Goal: Transaction & Acquisition: Purchase product/service

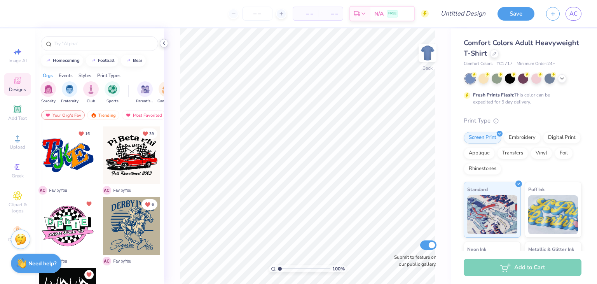
click at [163, 44] on icon at bounding box center [164, 43] width 6 height 6
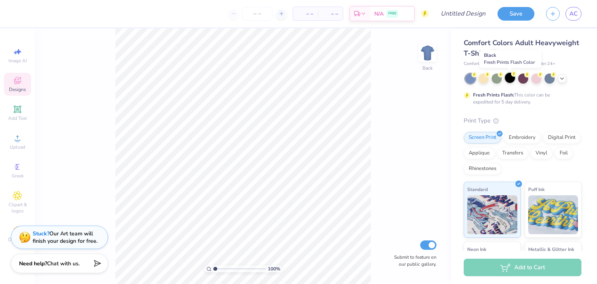
click at [511, 79] on div at bounding box center [510, 78] width 10 height 10
click at [496, 53] on icon at bounding box center [494, 53] width 4 height 4
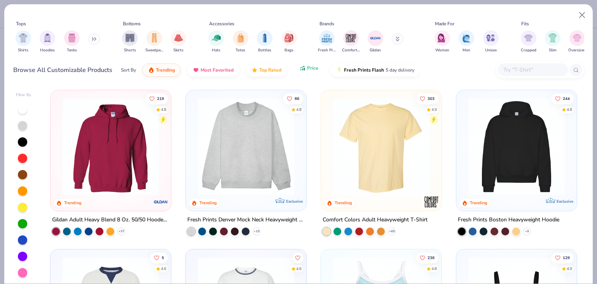
click at [303, 70] on icon "button" at bounding box center [302, 68] width 6 height 7
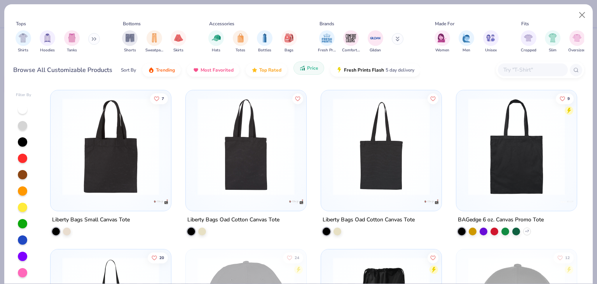
click at [303, 70] on icon "button" at bounding box center [302, 68] width 6 height 7
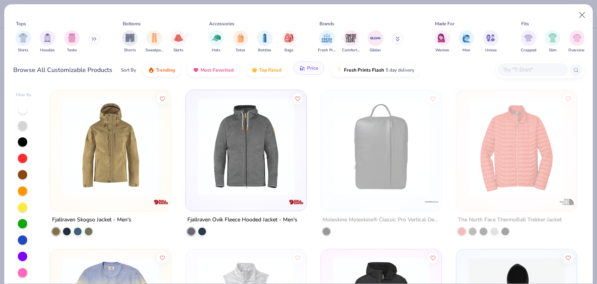
click at [303, 70] on icon "button" at bounding box center [302, 68] width 6 height 7
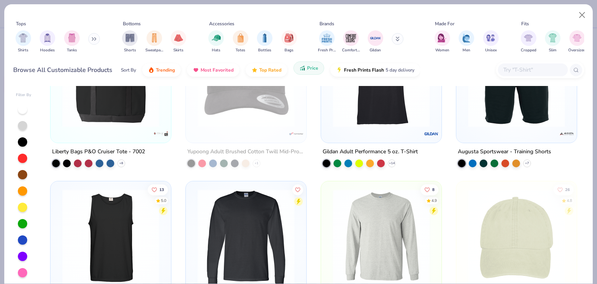
scroll to position [3731, 0]
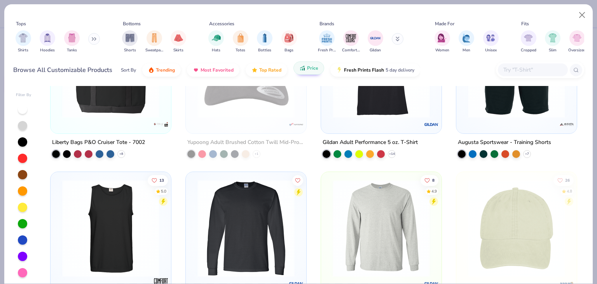
click at [531, 71] on input "text" at bounding box center [533, 69] width 60 height 9
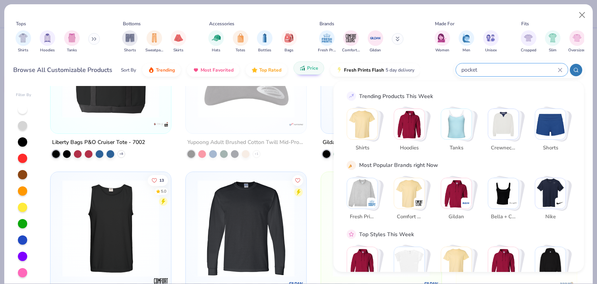
type input "pocket"
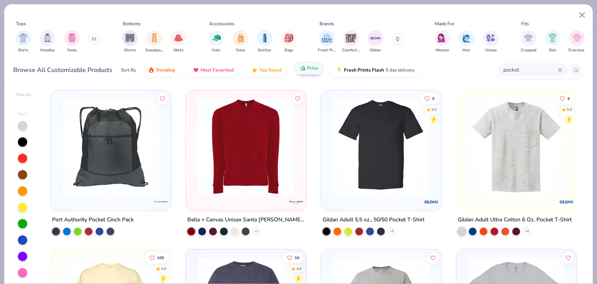
click at [359, 156] on img at bounding box center [306, 146] width 105 height 97
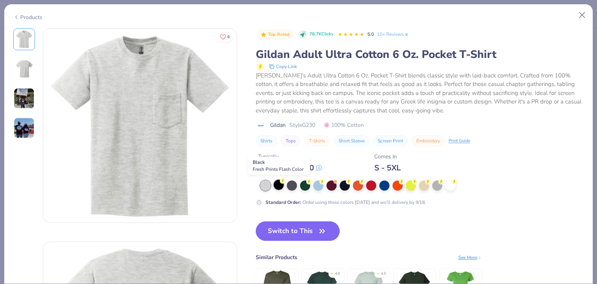
click at [281, 185] on div at bounding box center [279, 185] width 10 height 10
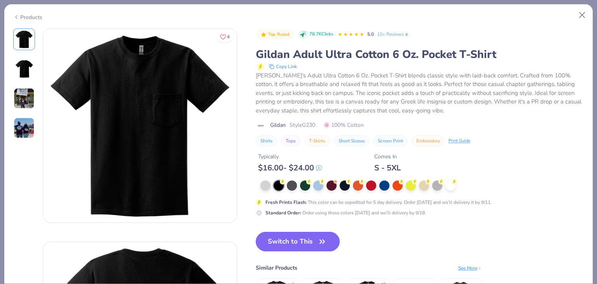
click at [303, 241] on button "Switch to This" at bounding box center [298, 241] width 84 height 19
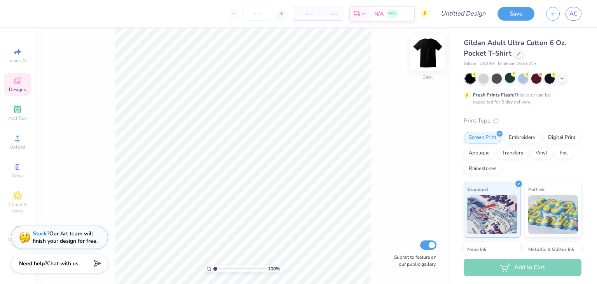
click at [426, 61] on img at bounding box center [427, 52] width 31 height 31
click at [20, 142] on icon at bounding box center [17, 137] width 9 height 9
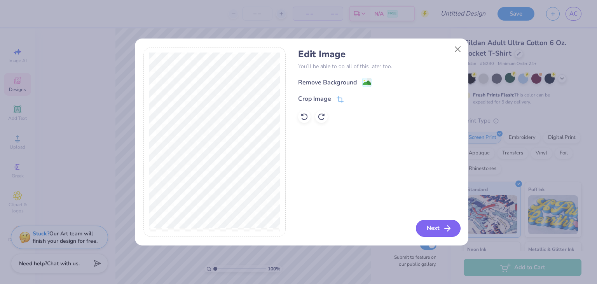
click at [439, 229] on button "Next" at bounding box center [438, 228] width 45 height 17
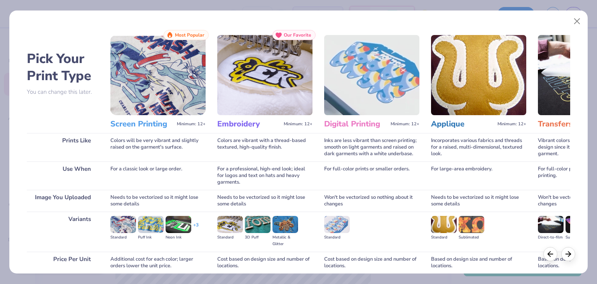
click at [340, 221] on img at bounding box center [337, 224] width 26 height 17
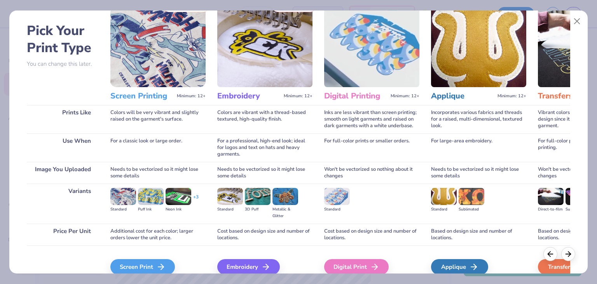
scroll to position [65, 0]
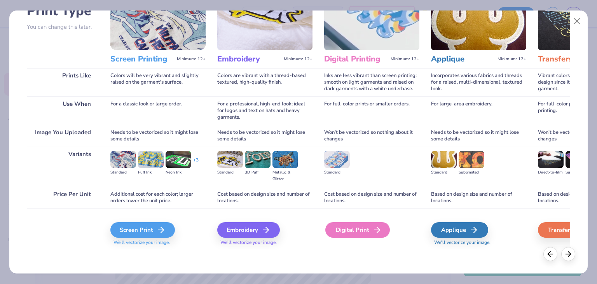
click at [356, 226] on div "Digital Print" at bounding box center [357, 230] width 65 height 16
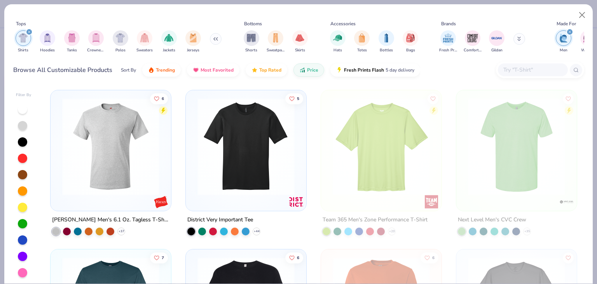
scroll to position [39, 0]
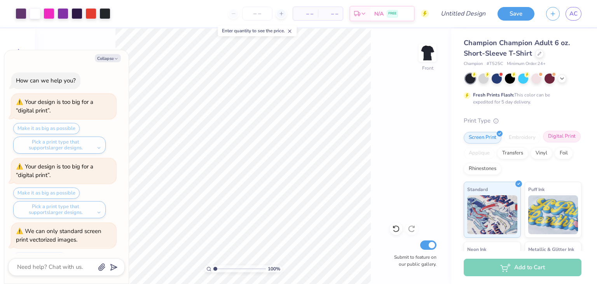
scroll to position [33, 0]
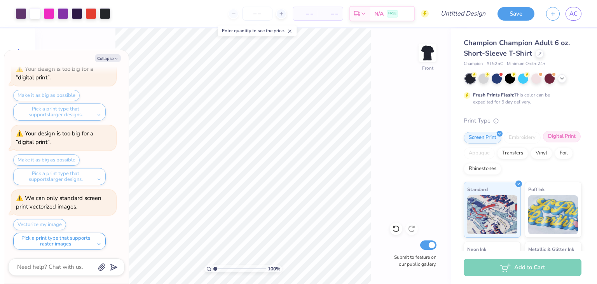
click at [543, 142] on div "Digital Print" at bounding box center [562, 137] width 38 height 12
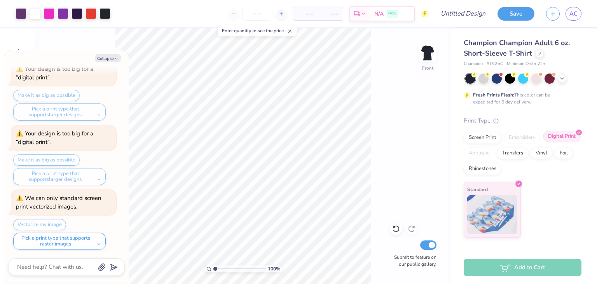
type textarea "x"
